Goal: Use online tool/utility: Utilize a website feature to perform a specific function

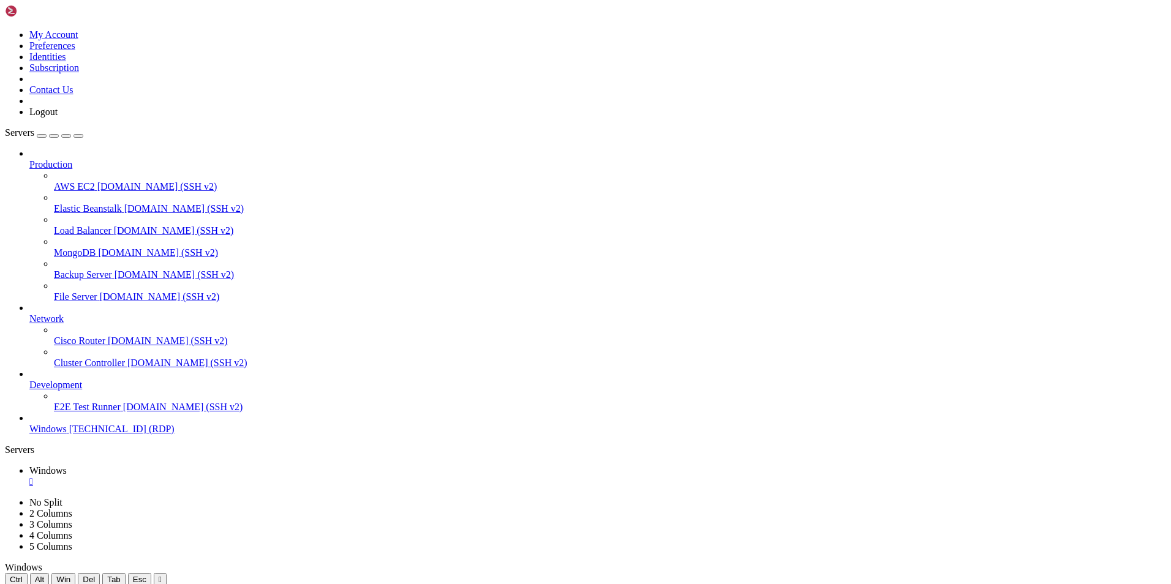
drag, startPoint x: 592, startPoint y: 672, endPoint x: 1065, endPoint y: 743, distance: 478.7
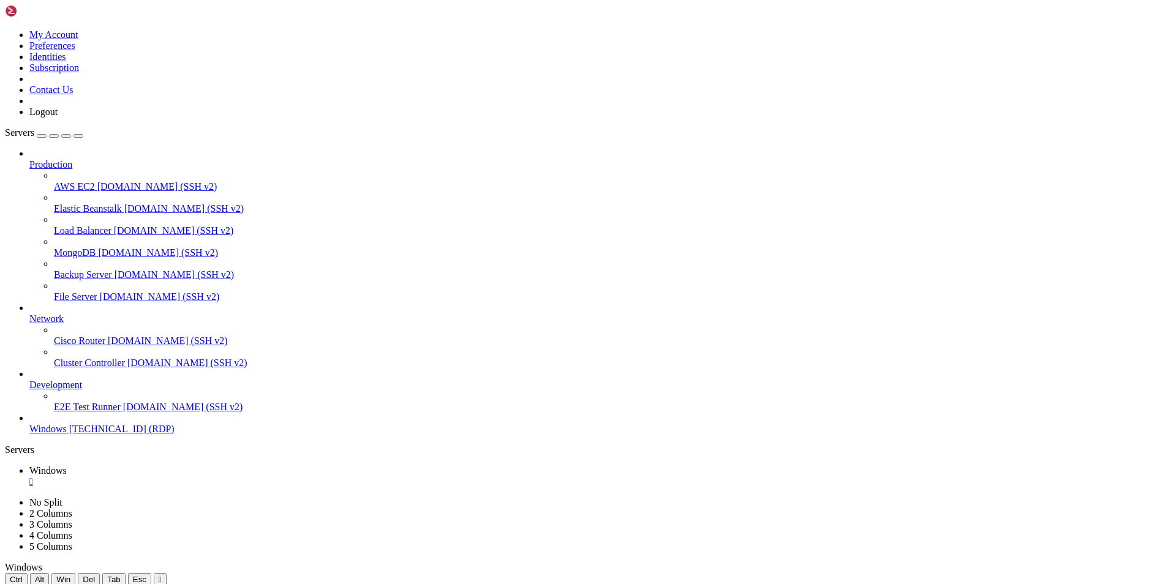
drag, startPoint x: 500, startPoint y: 885, endPoint x: 530, endPoint y: 879, distance: 31.2
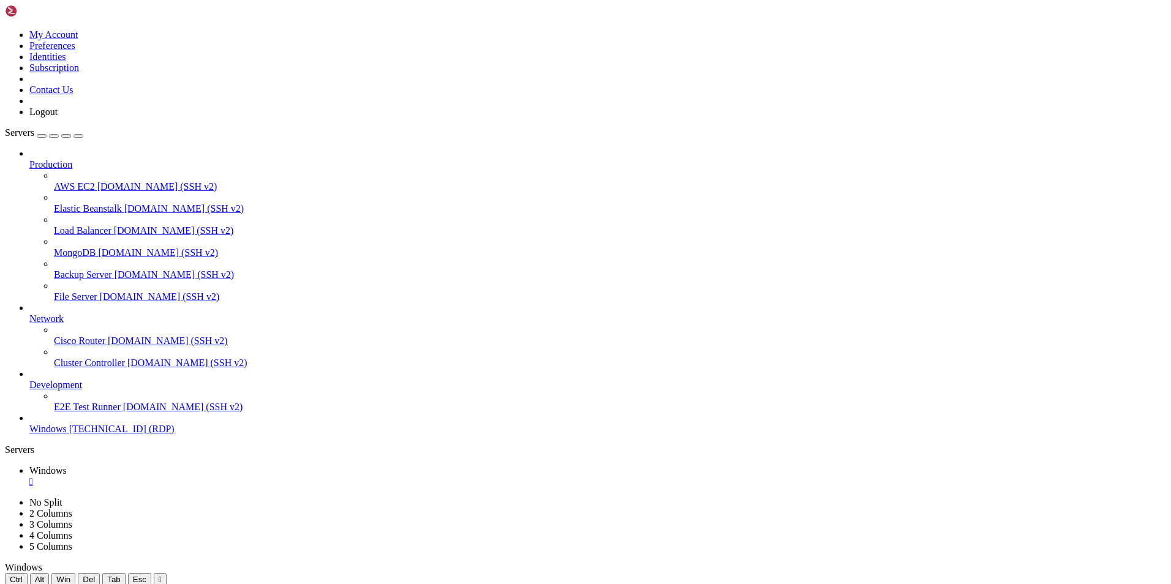
drag, startPoint x: 677, startPoint y: 904, endPoint x: 615, endPoint y: 901, distance: 61.9
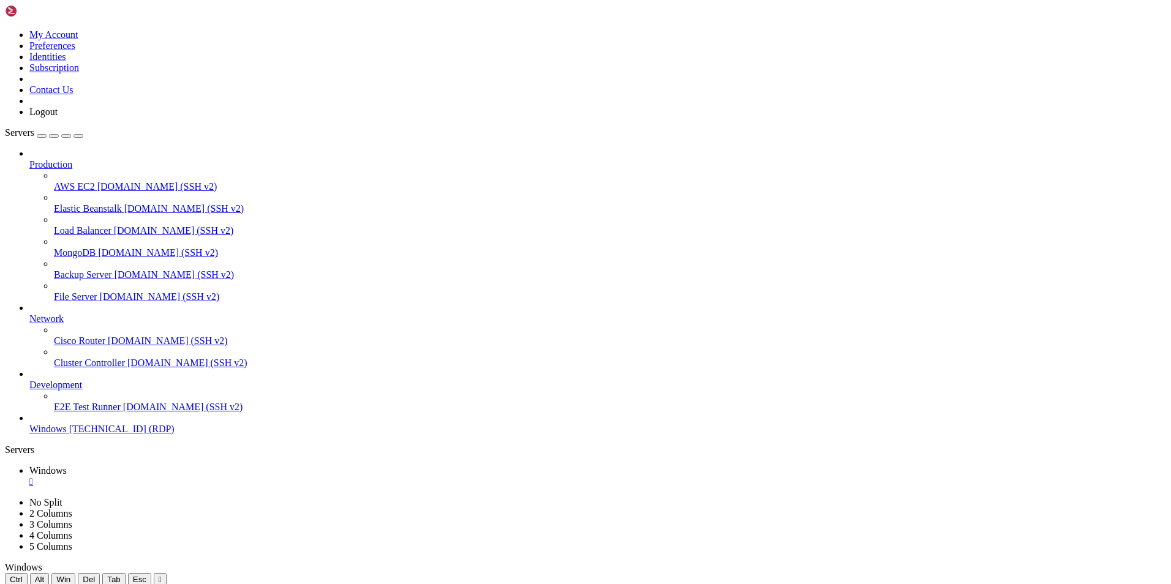
drag, startPoint x: 531, startPoint y: 834, endPoint x: 343, endPoint y: 833, distance: 188.6
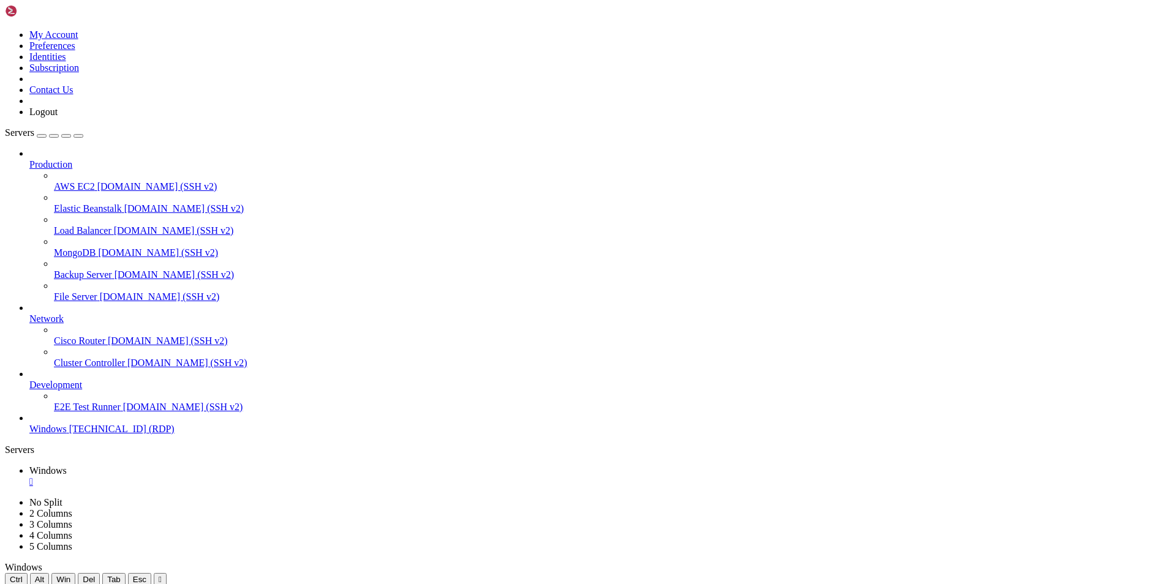
drag, startPoint x: 641, startPoint y: 882, endPoint x: 583, endPoint y: 886, distance: 58.3
drag, startPoint x: 506, startPoint y: 906, endPoint x: 583, endPoint y: 905, distance: 77.2
drag, startPoint x: 541, startPoint y: 918, endPoint x: 620, endPoint y: 918, distance: 79.6
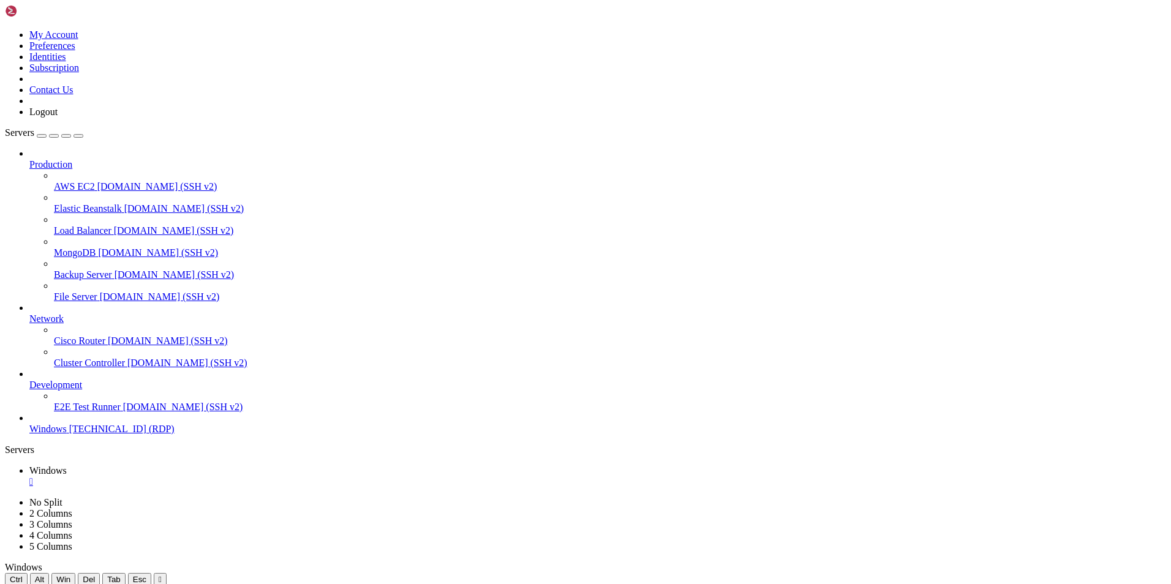
drag, startPoint x: 640, startPoint y: 883, endPoint x: 538, endPoint y: 887, distance: 101.7
drag, startPoint x: 547, startPoint y: 924, endPoint x: 519, endPoint y: 721, distance: 205.1
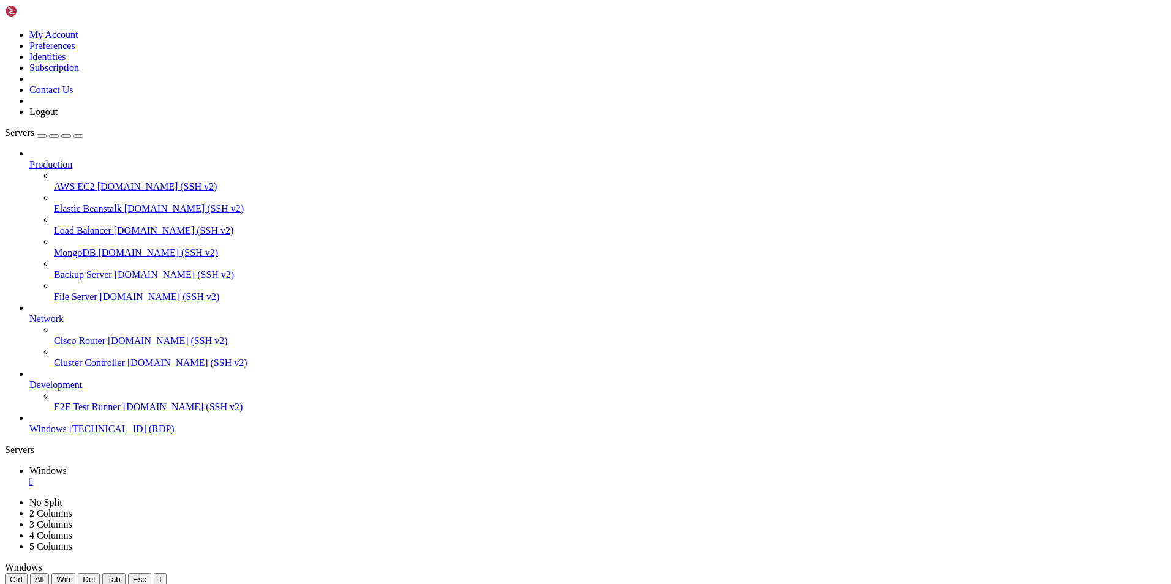
drag, startPoint x: 517, startPoint y: 884, endPoint x: 595, endPoint y: 880, distance: 77.8
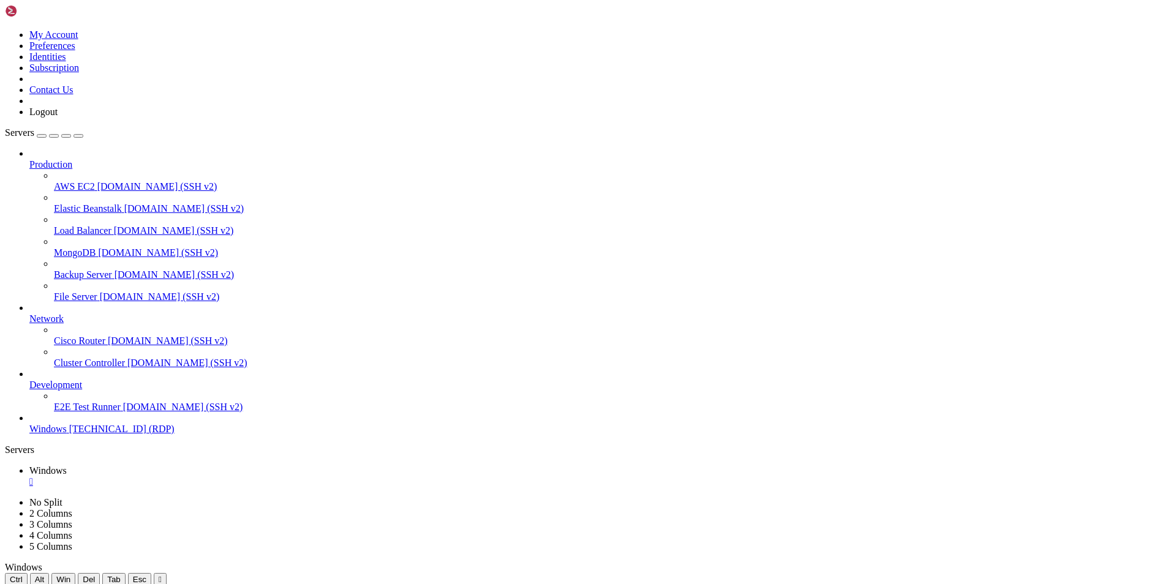
drag, startPoint x: 595, startPoint y: 883, endPoint x: 516, endPoint y: 879, distance: 78.5
drag, startPoint x: 519, startPoint y: 698, endPoint x: 525, endPoint y: 602, distance: 96.4
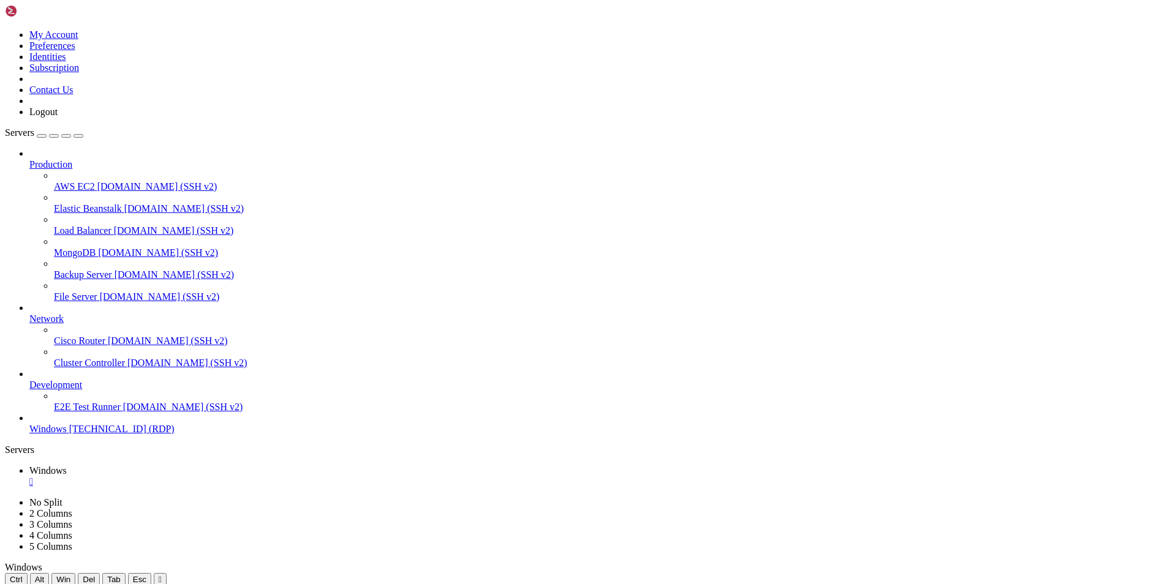
drag, startPoint x: 494, startPoint y: 974, endPoint x: 368, endPoint y: 828, distance: 192.8
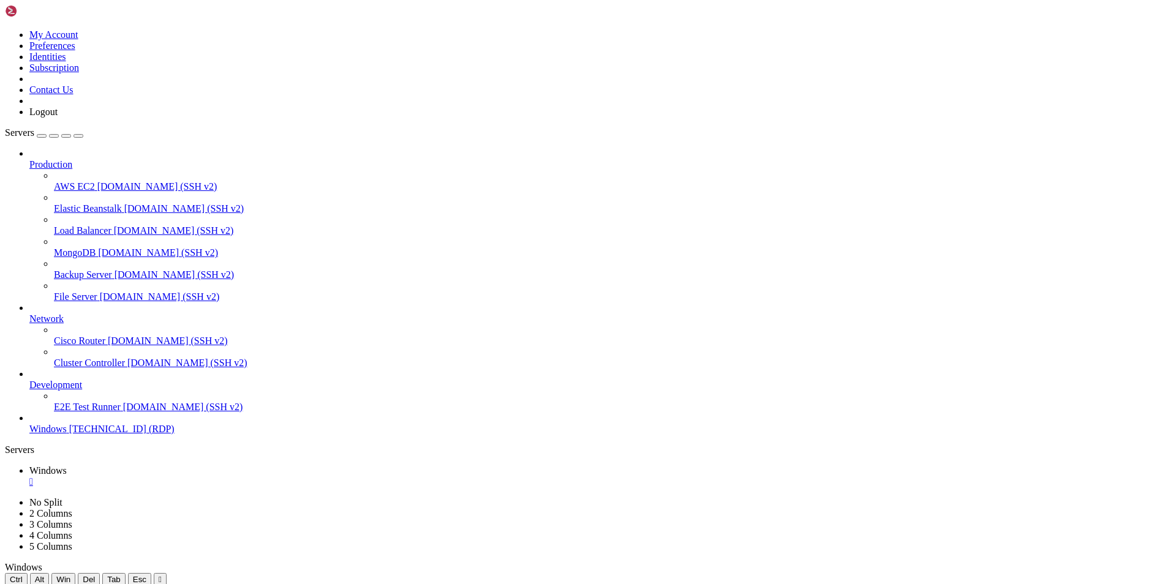
drag, startPoint x: 524, startPoint y: 882, endPoint x: 388, endPoint y: 736, distance: 199.7
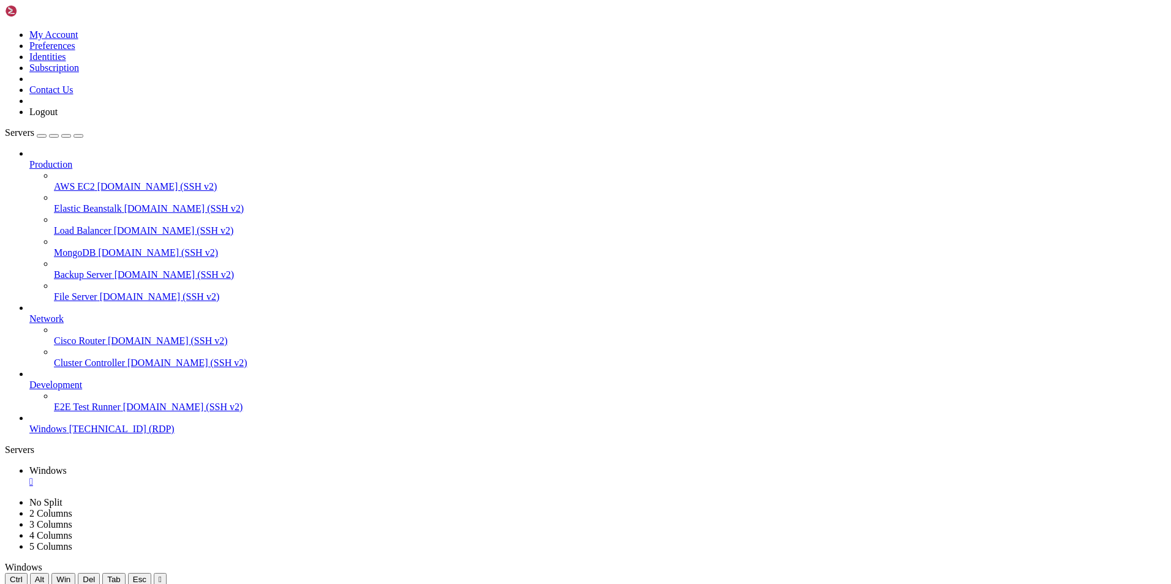
drag, startPoint x: 470, startPoint y: 849, endPoint x: 445, endPoint y: 833, distance: 28.9
drag, startPoint x: 397, startPoint y: 792, endPoint x: 525, endPoint y: 944, distance: 198.6
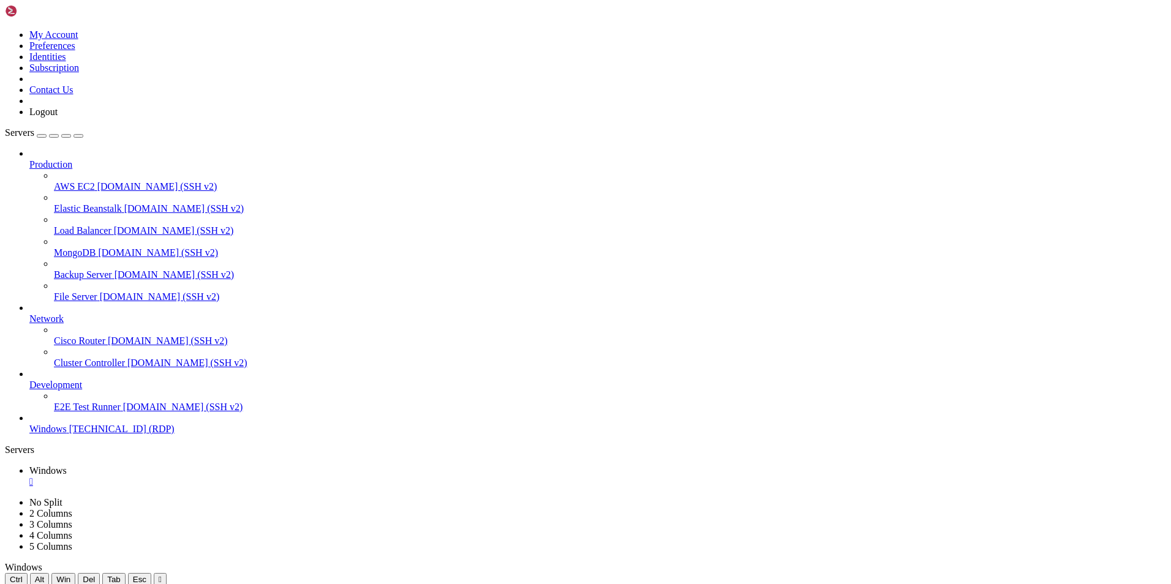
drag, startPoint x: 546, startPoint y: 949, endPoint x: 492, endPoint y: 511, distance: 441.7
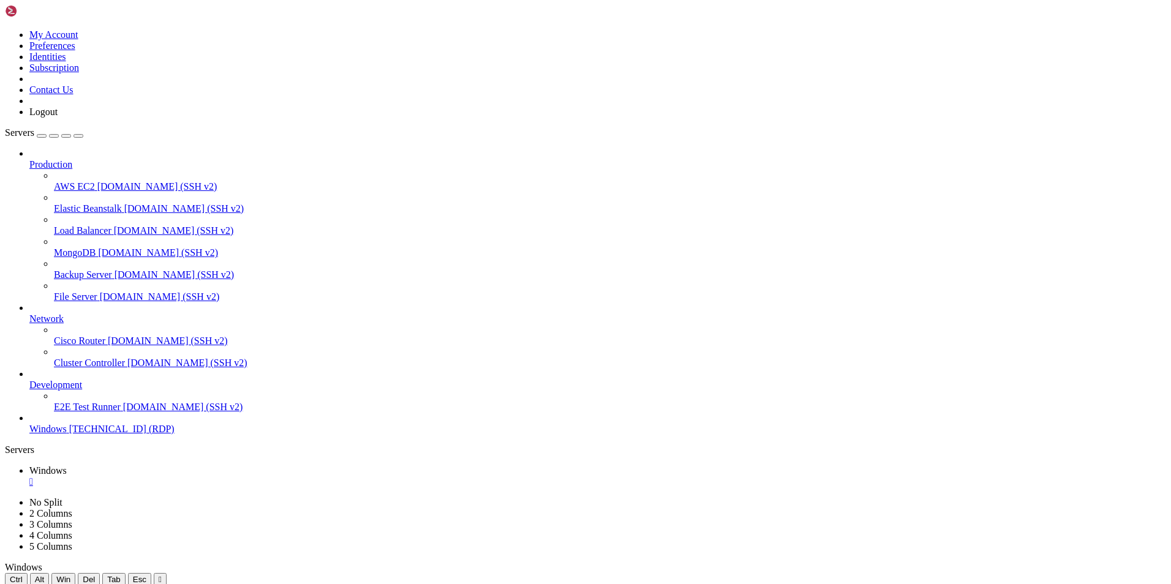
drag, startPoint x: 555, startPoint y: 894, endPoint x: 582, endPoint y: 899, distance: 26.8
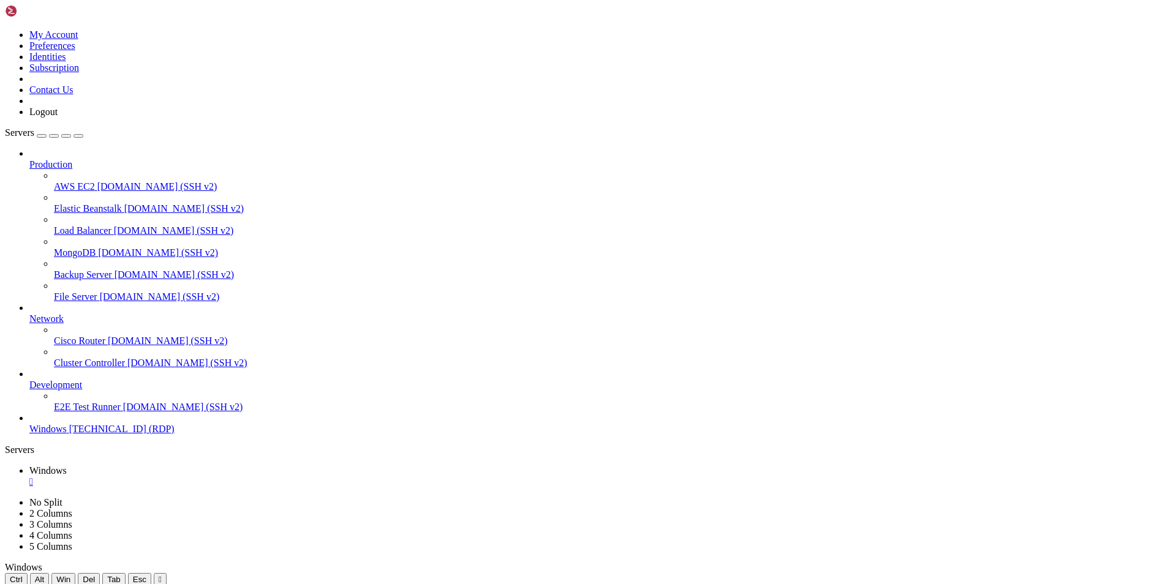
drag, startPoint x: 670, startPoint y: 987, endPoint x: 75, endPoint y: 885, distance: 603.8
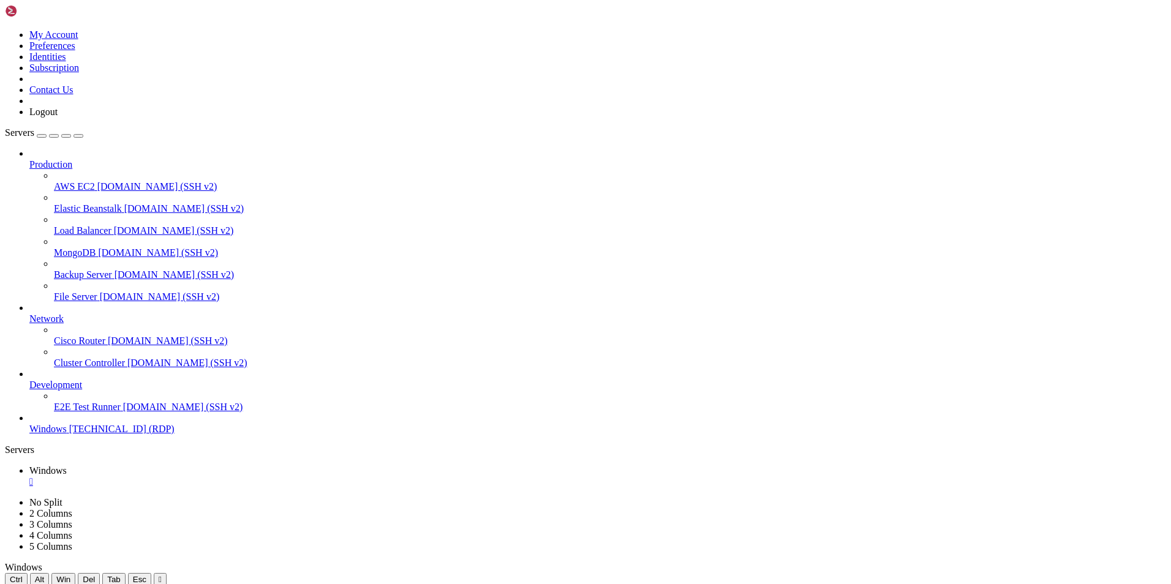
drag, startPoint x: 686, startPoint y: 897, endPoint x: 510, endPoint y: 892, distance: 176.4
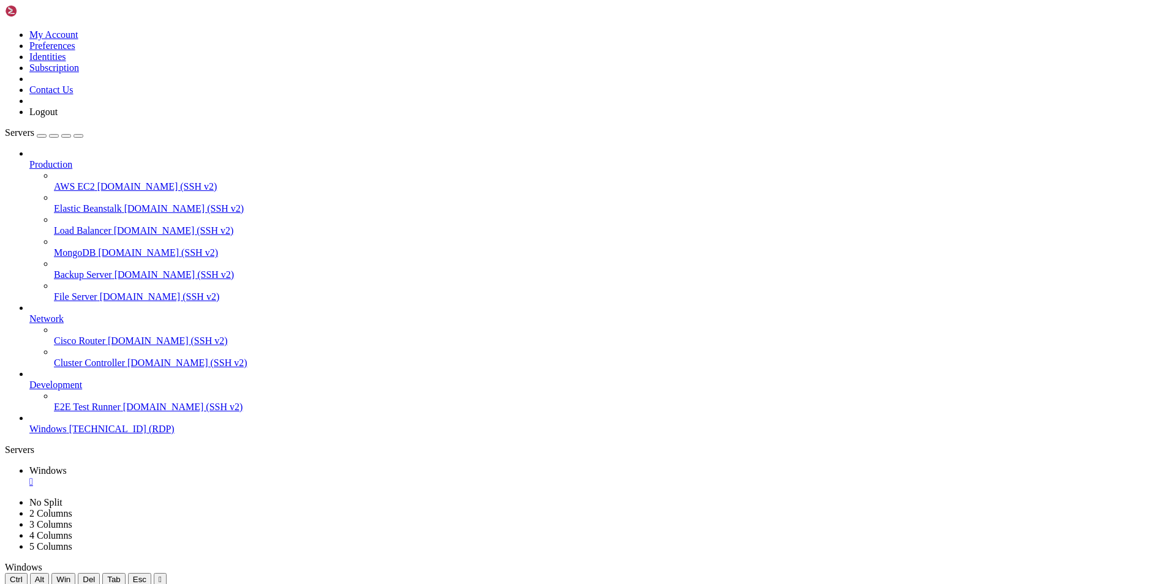
drag, startPoint x: 739, startPoint y: 1051, endPoint x: 739, endPoint y: 679, distance: 372.3
drag, startPoint x: 625, startPoint y: 884, endPoint x: 692, endPoint y: 884, distance: 66.7
